Goal: Transaction & Acquisition: Purchase product/service

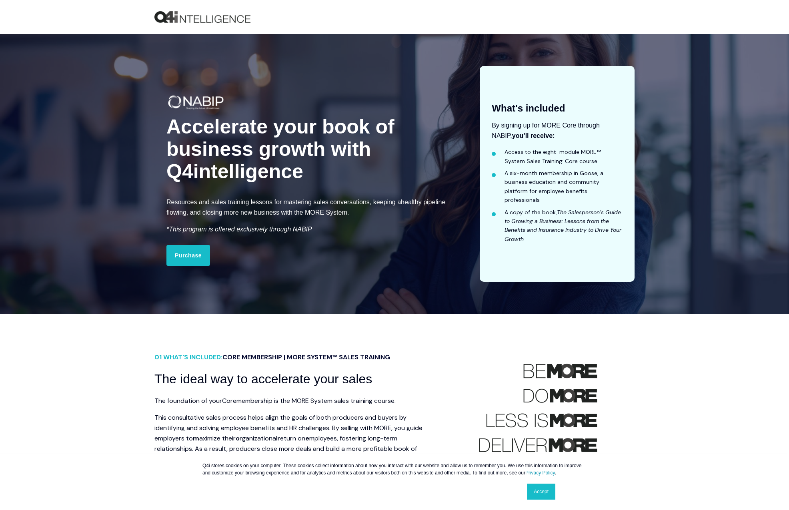
click at [311, 262] on div "Accelerate your book of business growth with Q4intelligence Resources and sales…" at bounding box center [312, 174] width 317 height 216
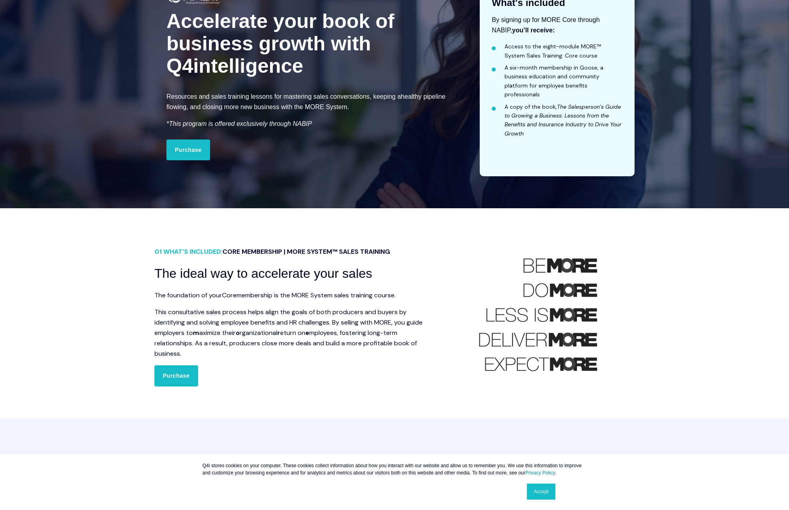
scroll to position [124, 0]
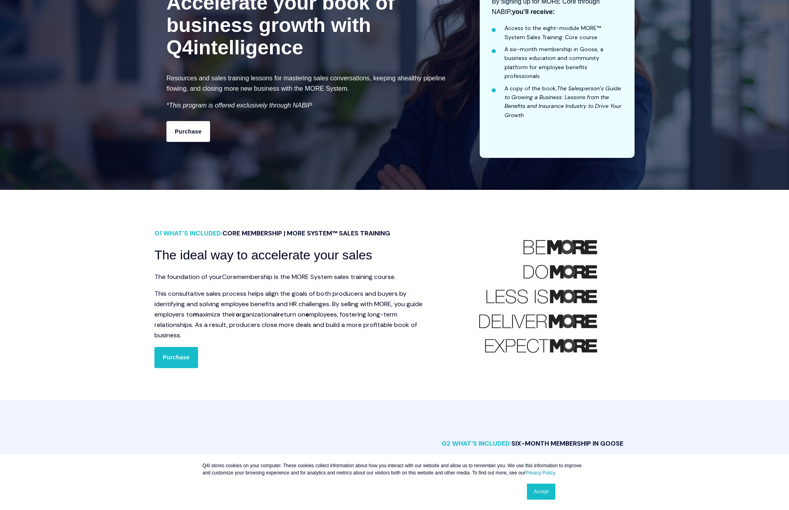
click at [182, 142] on link "Purchase" at bounding box center [188, 131] width 44 height 21
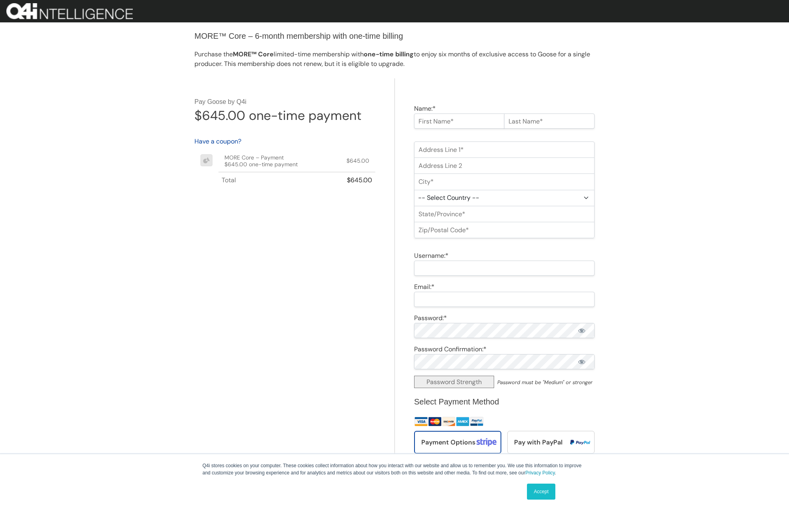
click at [546, 494] on link "Accept" at bounding box center [541, 492] width 28 height 16
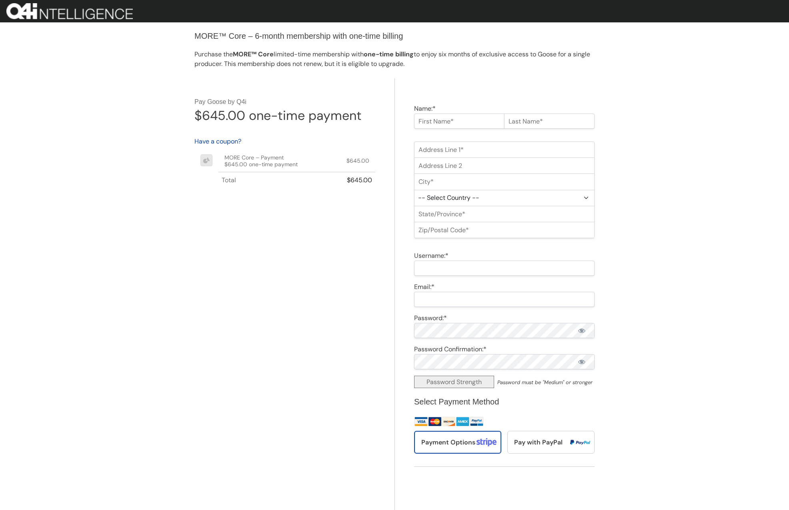
click at [291, 290] on div "Pay Goose by Q4i $645.00 one-time payment Have a coupon? Invalid Coupon Coupon …" at bounding box center [294, 392] width 200 height 628
click at [192, 253] on div "MORE™ Core – 6-month membership with one-time billing Purchase the MORE™ Core l…" at bounding box center [394, 362] width 789 height 725
